Goal: Task Accomplishment & Management: Complete application form

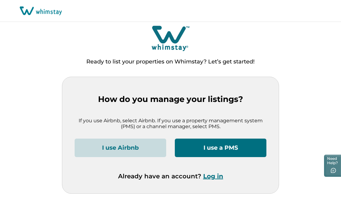
click at [133, 145] on button "I use Airbnb" at bounding box center [121, 148] width 92 height 18
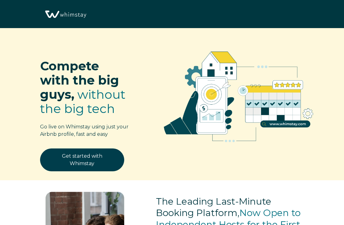
select select "GB"
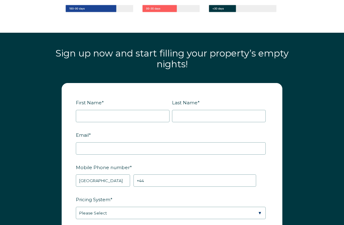
scroll to position [681, 0]
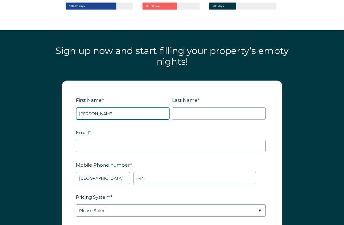
type input "[PERSON_NAME]"
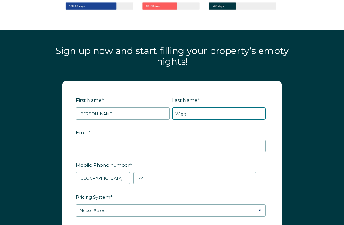
type input "Wigg"
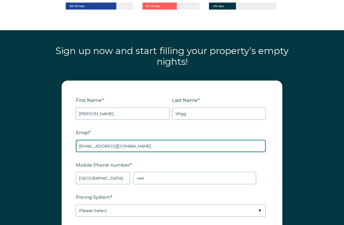
type input "[EMAIL_ADDRESS][DOMAIN_NAME]"
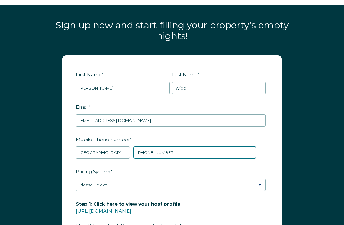
scroll to position [713, 0]
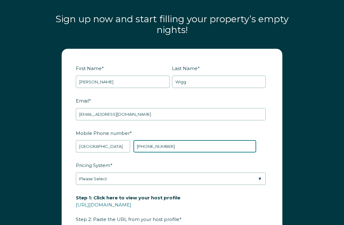
type input "[PHONE_NUMBER]"
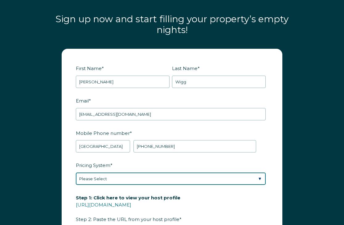
select select "Manual"
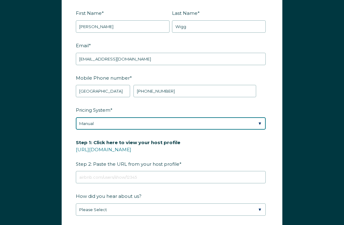
scroll to position [774, 0]
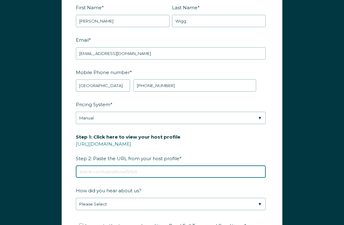
click at [109, 167] on input "Step 1: Click here to view your host profile [URL][DOMAIN_NAME] Step 2: Paste t…" at bounding box center [171, 171] width 190 height 12
paste input "[URL][DOMAIN_NAME]"
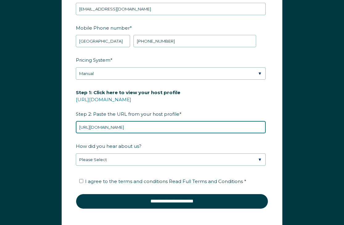
scroll to position [822, 0]
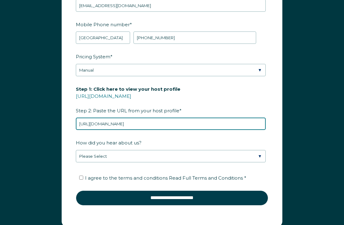
type input "[URL][DOMAIN_NAME]"
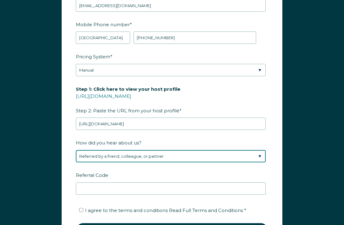
select select "Other"
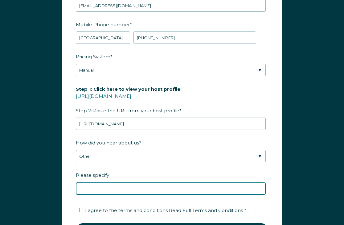
click at [88, 186] on input "Please specify" at bounding box center [171, 188] width 190 height 12
type input "It was mentioned in a conversation."
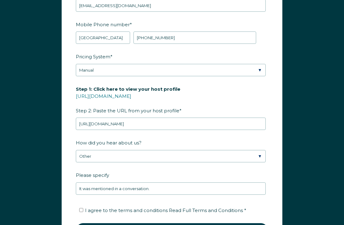
click at [80, 211] on input "I agree to the terms and conditions Read Full Terms and Conditions *" at bounding box center [81, 210] width 4 height 4
checkbox input "true"
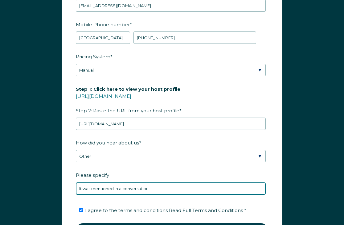
click at [150, 187] on input "It was mentioned in a conversation." at bounding box center [171, 188] width 190 height 12
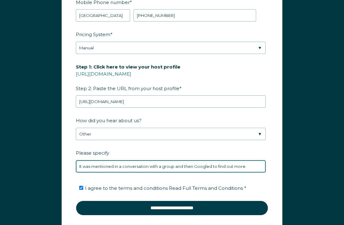
scroll to position [851, 0]
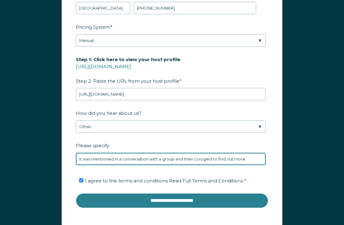
type input "It was mentioned in a conversation with a group and then Googled to find out mo…"
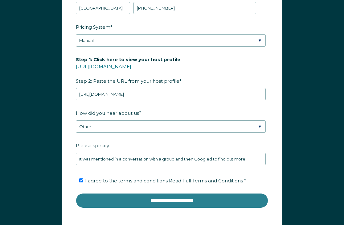
click at [158, 198] on input "**********" at bounding box center [172, 200] width 192 height 15
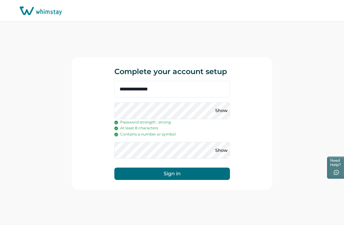
click at [152, 171] on button "Sign in" at bounding box center [172, 173] width 116 height 12
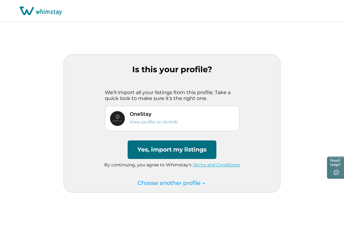
click at [154, 148] on button "Yes, import my listings" at bounding box center [172, 149] width 89 height 18
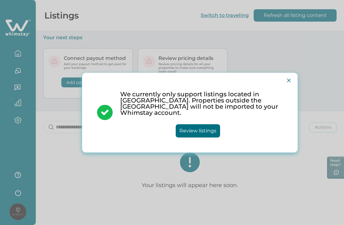
click at [192, 125] on button "Review listings" at bounding box center [198, 130] width 44 height 13
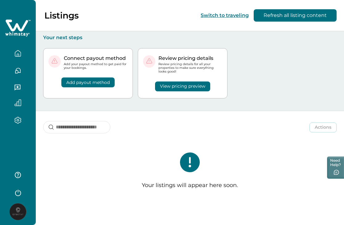
click at [118, 11] on div "Listings Switch to traveling Refresh all listing content" at bounding box center [172, 15] width 344 height 31
click at [19, 55] on icon "button" at bounding box center [17, 53] width 7 height 7
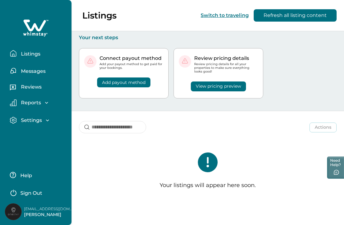
click at [33, 53] on p "Listings" at bounding box center [29, 54] width 21 height 6
click at [113, 84] on button "Add payout method" at bounding box center [123, 82] width 53 height 10
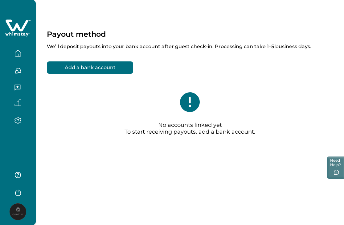
click at [83, 65] on button "Add a bank account" at bounding box center [90, 67] width 86 height 12
click at [97, 63] on button "Add a bank account" at bounding box center [90, 67] width 86 height 12
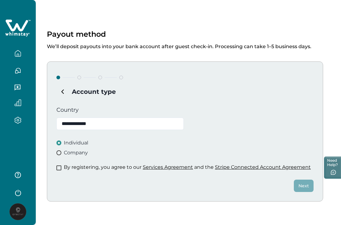
click at [69, 157] on div "**********" at bounding box center [185, 131] width 276 height 140
click at [69, 150] on span "Company" at bounding box center [76, 152] width 24 height 7
click at [18, 53] on icon "button" at bounding box center [17, 53] width 7 height 7
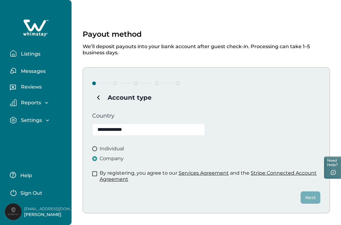
click at [33, 49] on button "Listings" at bounding box center [38, 53] width 57 height 12
